Goal: Information Seeking & Learning: Learn about a topic

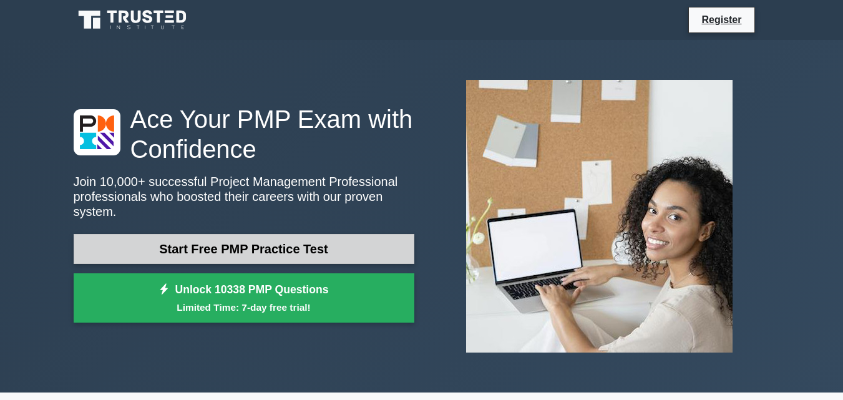
click at [223, 247] on link "Start Free PMP Practice Test" at bounding box center [244, 249] width 341 height 30
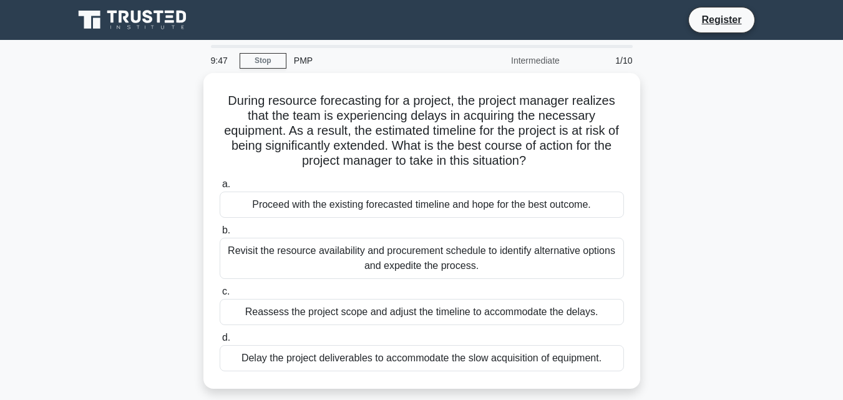
click at [223, 247] on div "Revisit the resource availability and procurement schedule to identify alternat…" at bounding box center [422, 258] width 405 height 41
click at [220, 235] on input "b. Revisit the resource availability and procurement schedule to identify alter…" at bounding box center [220, 231] width 0 height 8
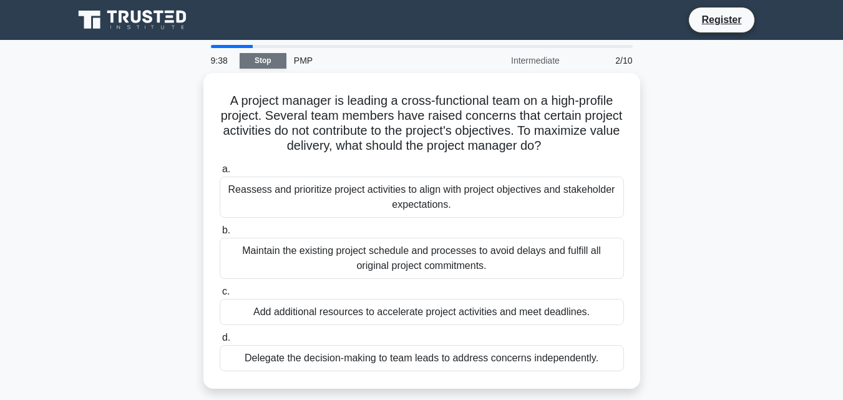
click at [272, 59] on link "Stop" at bounding box center [263, 61] width 47 height 16
